Goal: Task Accomplishment & Management: Use online tool/utility

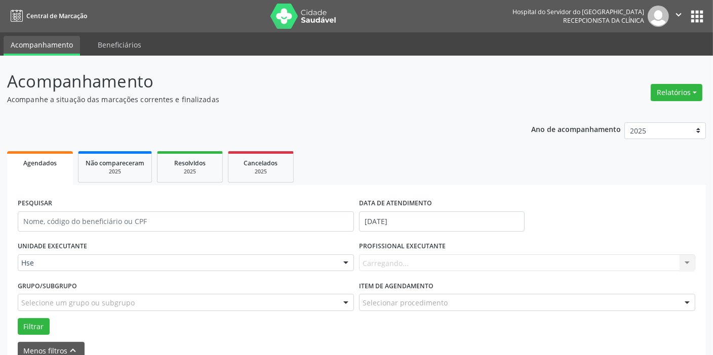
click at [427, 259] on div "Carregando... Nenhum resultado encontrado para: " " Não há nenhuma opção para s…" at bounding box center [527, 263] width 336 height 17
click at [418, 268] on div "Todos os profissionais" at bounding box center [527, 263] width 336 height 17
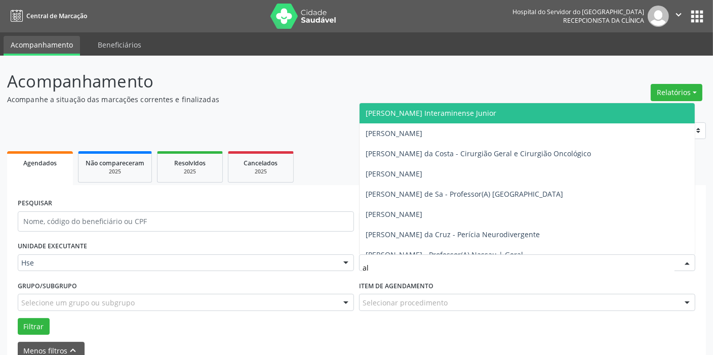
type input "aly"
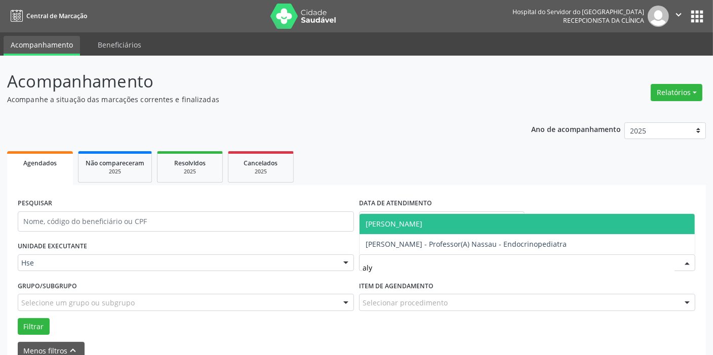
click at [413, 225] on span "[PERSON_NAME]" at bounding box center [393, 224] width 57 height 10
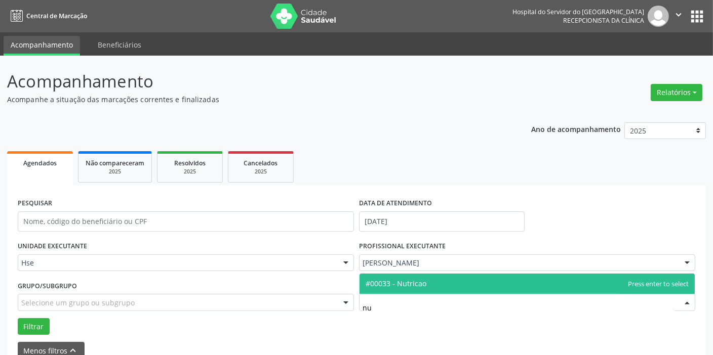
type input "nut"
click at [413, 281] on span "#00033 - Nutricao" at bounding box center [395, 284] width 61 height 10
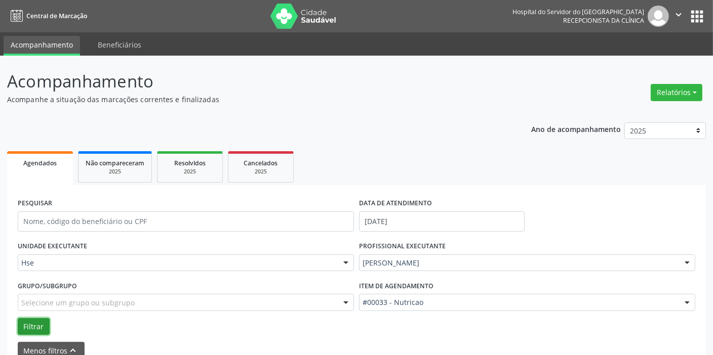
click at [28, 327] on button "Filtrar" at bounding box center [34, 326] width 32 height 17
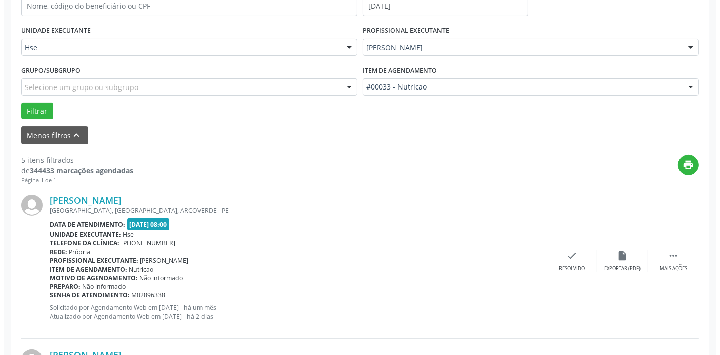
scroll to position [230, 0]
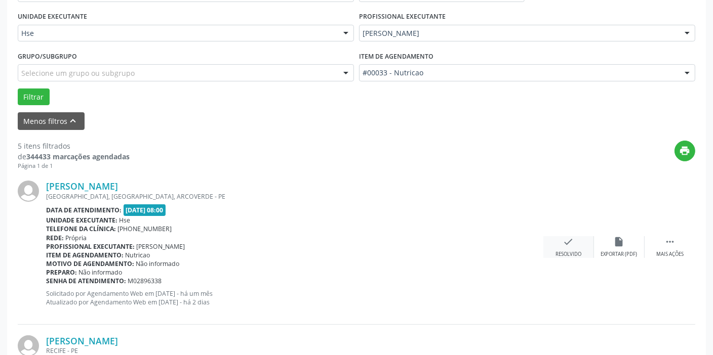
click at [567, 248] on div "check Resolvido" at bounding box center [568, 247] width 51 height 22
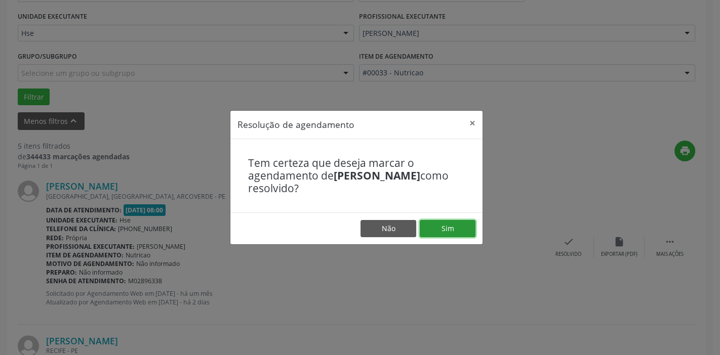
drag, startPoint x: 440, startPoint y: 227, endPoint x: 433, endPoint y: 229, distance: 6.9
click at [440, 227] on button "Sim" at bounding box center [448, 228] width 56 height 17
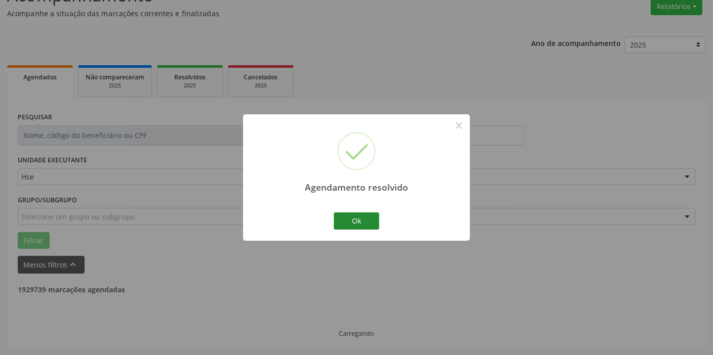
click at [363, 226] on button "Ok" at bounding box center [357, 221] width 46 height 17
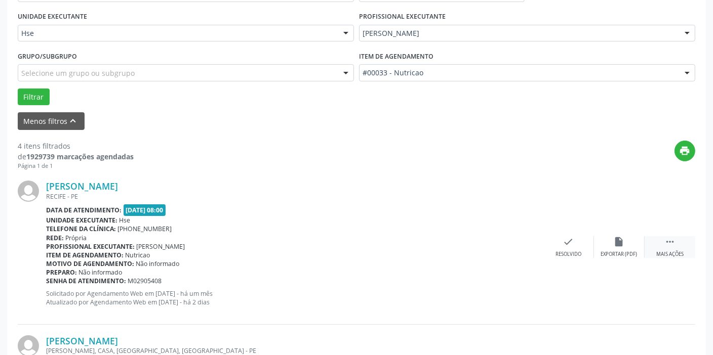
click at [678, 244] on div " Mais ações" at bounding box center [669, 247] width 51 height 22
click at [621, 237] on icon "alarm_off" at bounding box center [618, 241] width 11 height 11
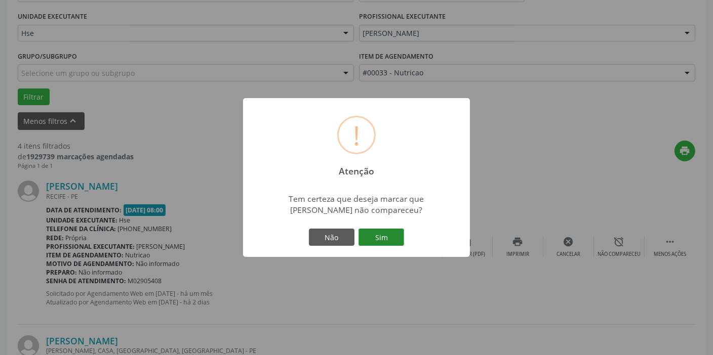
click at [384, 237] on button "Sim" at bounding box center [381, 237] width 46 height 17
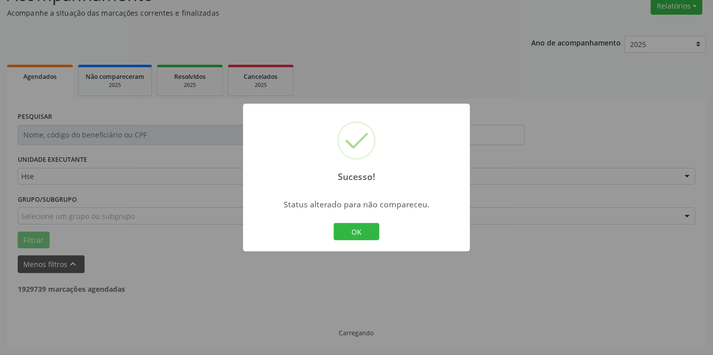
scroll to position [86, 0]
click at [369, 233] on button "OK" at bounding box center [357, 231] width 46 height 17
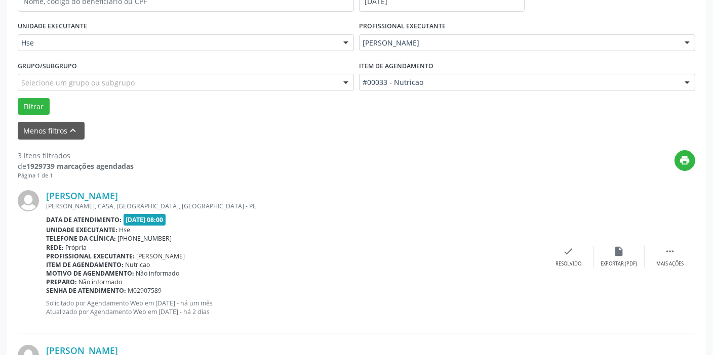
scroll to position [224, 0]
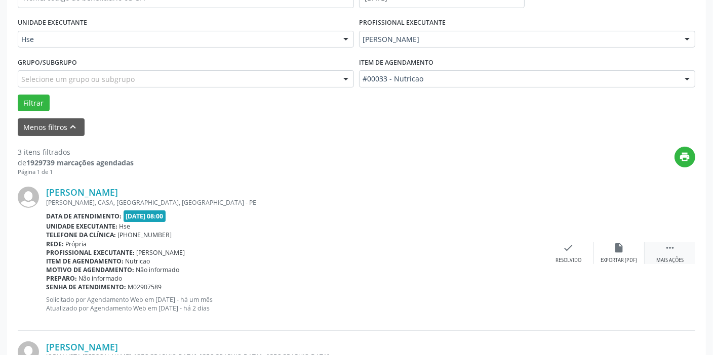
click at [666, 245] on icon "" at bounding box center [669, 247] width 11 height 11
click at [624, 250] on icon "alarm_off" at bounding box center [618, 247] width 11 height 11
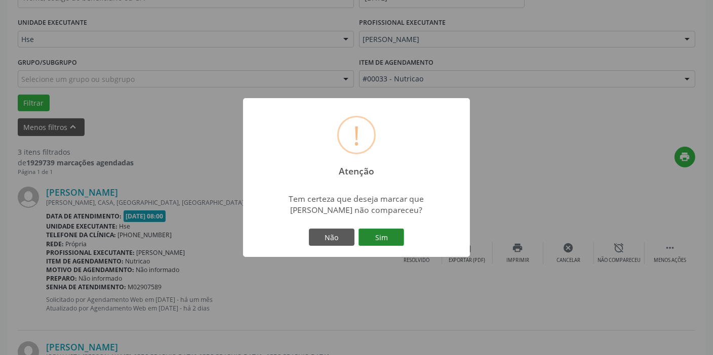
click at [383, 233] on button "Sim" at bounding box center [381, 237] width 46 height 17
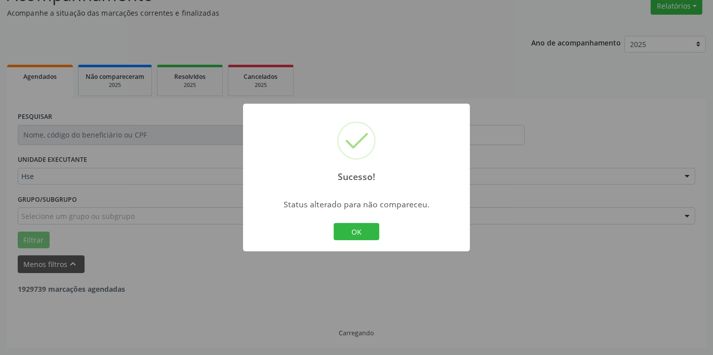
scroll to position [86, 0]
click at [379, 232] on div "OK Cancel" at bounding box center [356, 231] width 50 height 21
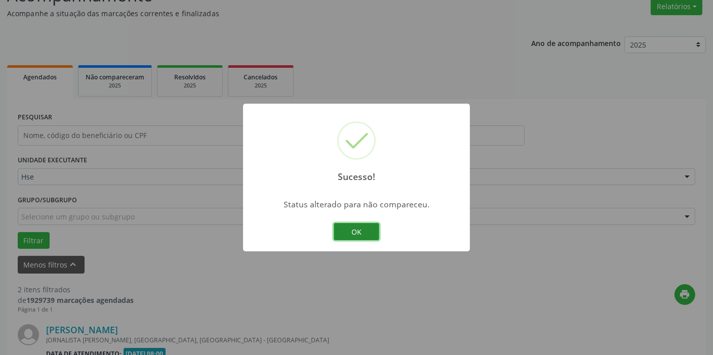
click at [373, 233] on button "OK" at bounding box center [357, 231] width 46 height 17
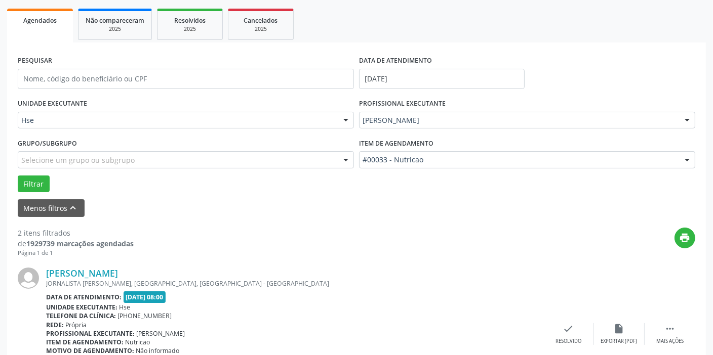
scroll to position [224, 0]
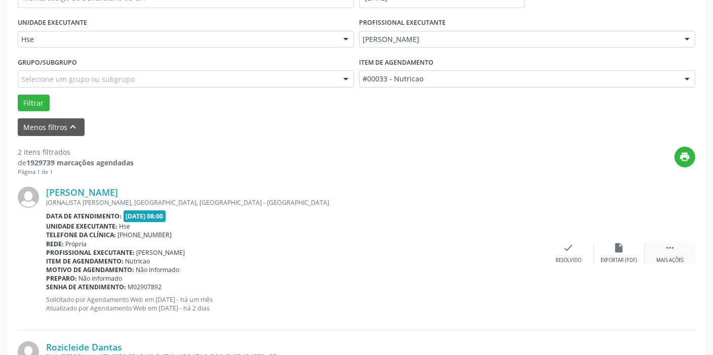
click at [667, 247] on icon "" at bounding box center [669, 247] width 11 height 11
click at [619, 245] on icon "alarm_off" at bounding box center [618, 247] width 11 height 11
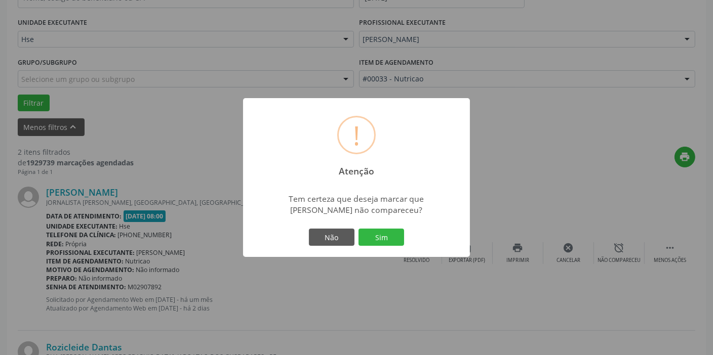
click at [390, 246] on div "Não Sim" at bounding box center [356, 237] width 100 height 21
click at [387, 244] on button "Sim" at bounding box center [381, 237] width 46 height 17
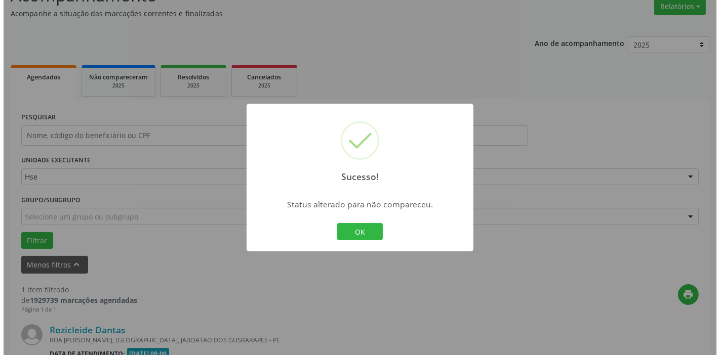
scroll to position [216, 0]
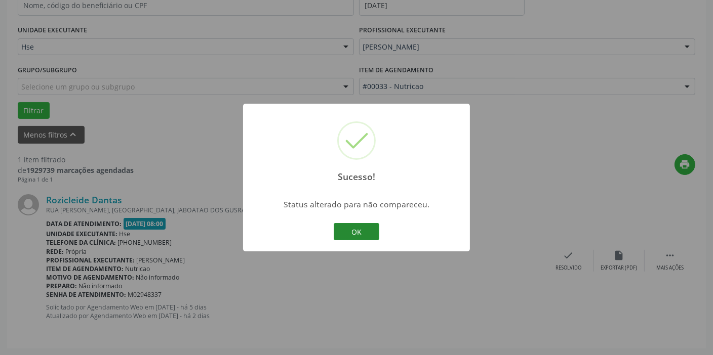
click at [366, 236] on button "OK" at bounding box center [357, 231] width 46 height 17
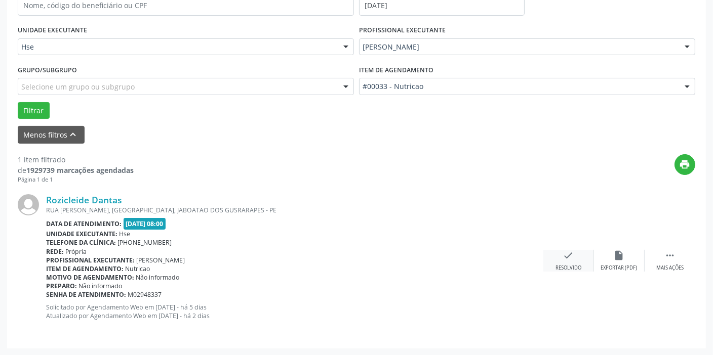
click at [568, 261] on div "check Resolvido" at bounding box center [568, 261] width 51 height 22
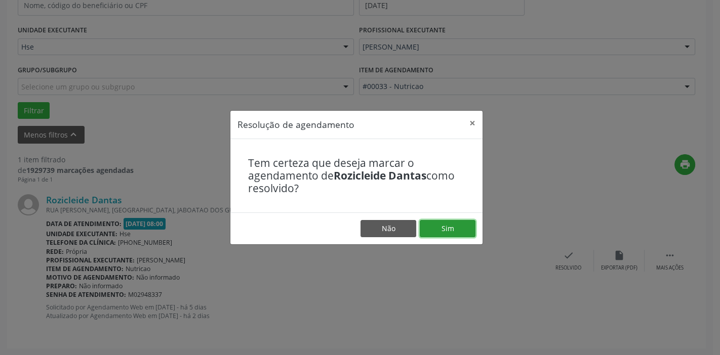
click at [451, 229] on button "Sim" at bounding box center [448, 228] width 56 height 17
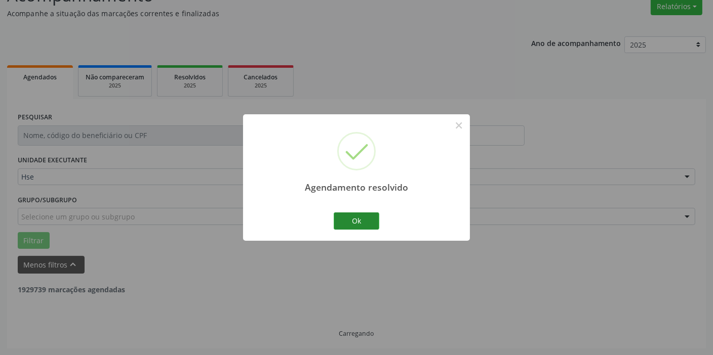
scroll to position [53, 0]
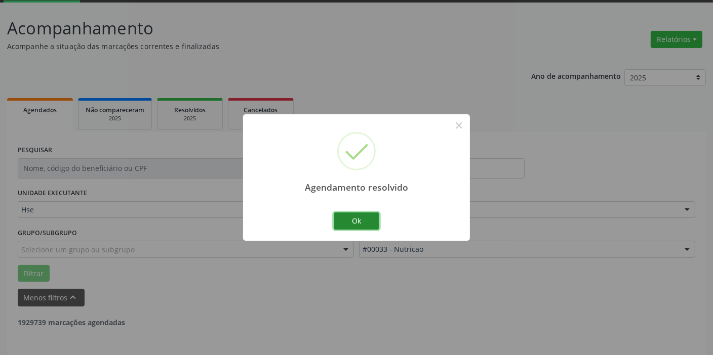
click at [340, 221] on button "Ok" at bounding box center [357, 221] width 46 height 17
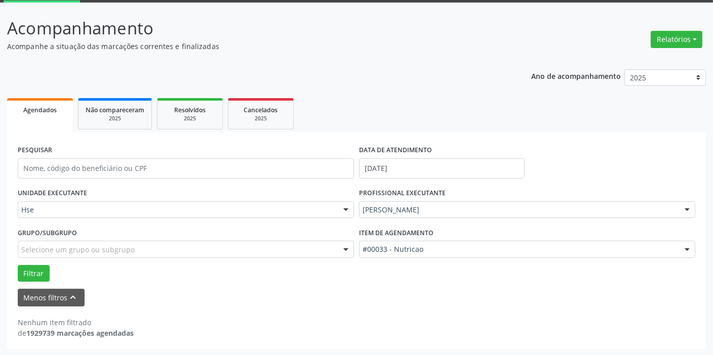
drag, startPoint x: 568, startPoint y: 103, endPoint x: 35, endPoint y: 336, distance: 581.3
